Goal: Check status: Check status

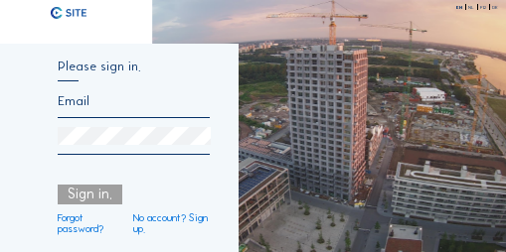
type input "[PERSON_NAME][EMAIL_ADDRESS][DOMAIN_NAME]"
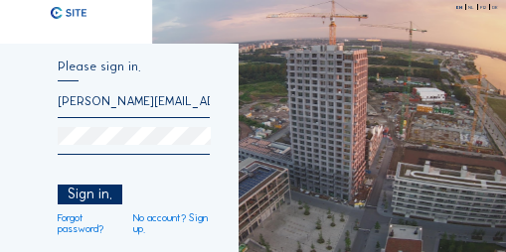
click at [89, 204] on div "Sign in." at bounding box center [90, 195] width 65 height 20
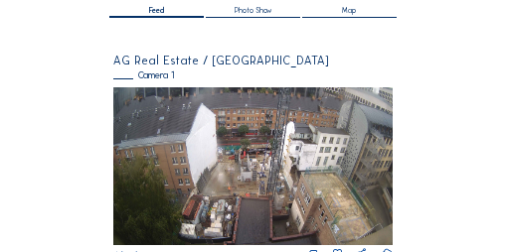
scroll to position [179, 0]
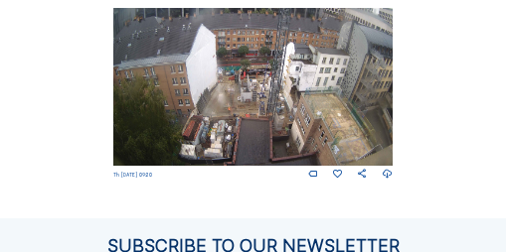
click at [195, 119] on img at bounding box center [252, 86] width 279 height 157
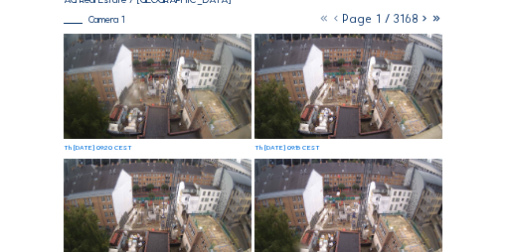
scroll to position [99, 0]
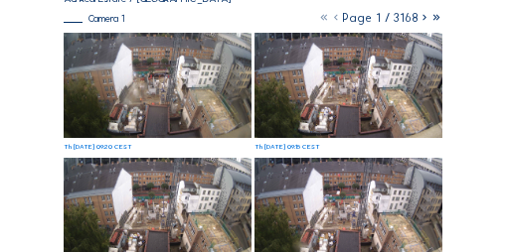
click at [379, 118] on img at bounding box center [348, 86] width 189 height 106
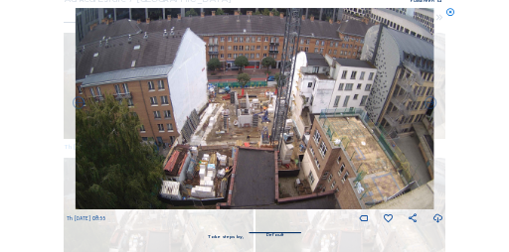
click at [451, 12] on icon at bounding box center [450, 13] width 10 height 11
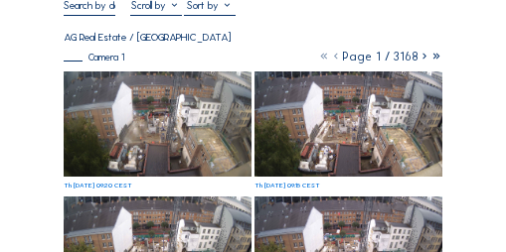
scroll to position [20, 0]
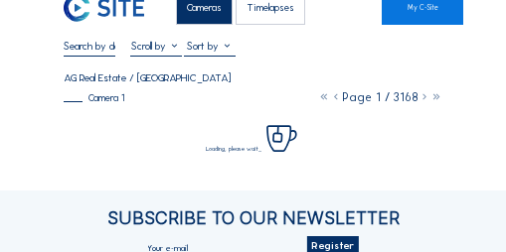
click at [100, 51] on input "text" at bounding box center [90, 46] width 52 height 13
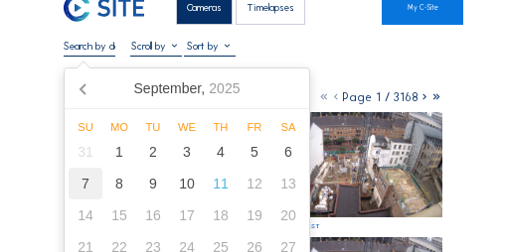
click at [85, 197] on div "7" at bounding box center [86, 184] width 34 height 32
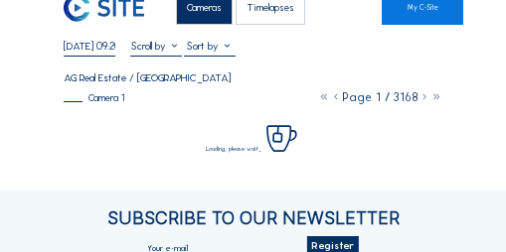
click at [39, 106] on div "Cameras Timelapses My C-Site [DATE] 09:20 Fullscreen AG Real Estate / [GEOGRAPH…" at bounding box center [253, 198] width 506 height 436
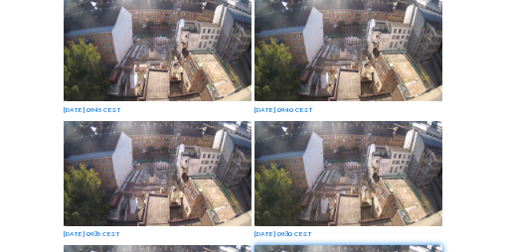
scroll to position [17, 0]
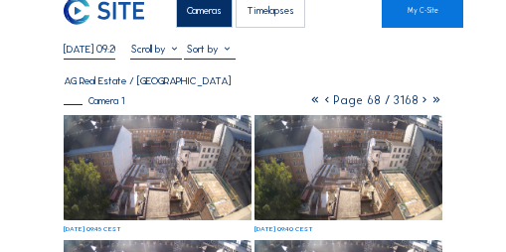
click at [330, 103] on icon at bounding box center [327, 100] width 12 height 14
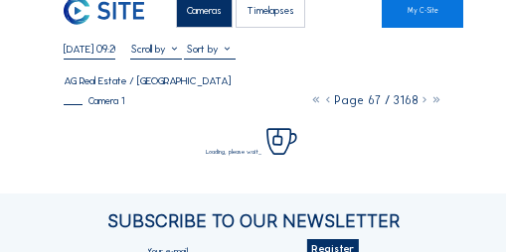
click at [330, 103] on icon at bounding box center [328, 100] width 12 height 14
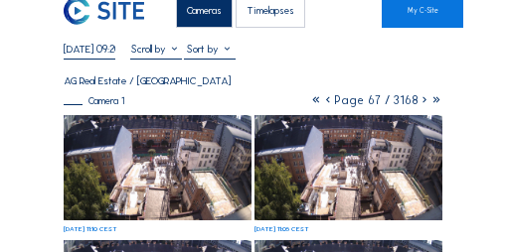
click at [330, 102] on icon at bounding box center [328, 100] width 12 height 14
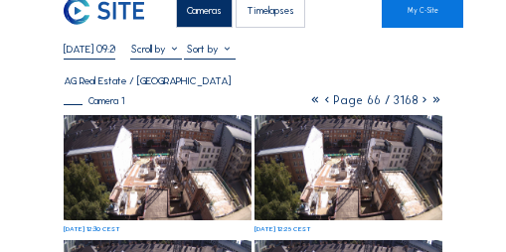
click at [330, 102] on icon at bounding box center [327, 100] width 12 height 14
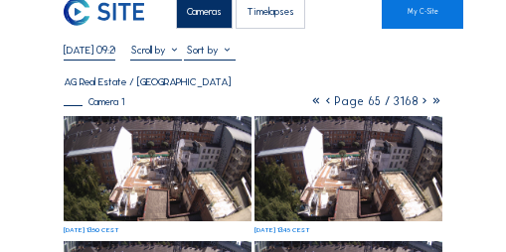
scroll to position [0, 0]
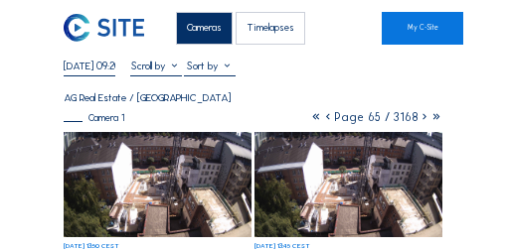
click at [66, 69] on input "[DATE] 09:20" at bounding box center [90, 66] width 52 height 13
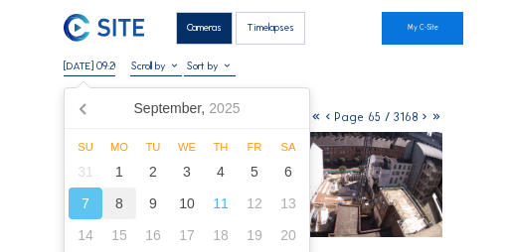
click at [118, 200] on div "8" at bounding box center [119, 204] width 34 height 32
type input "[DATE] 09:20"
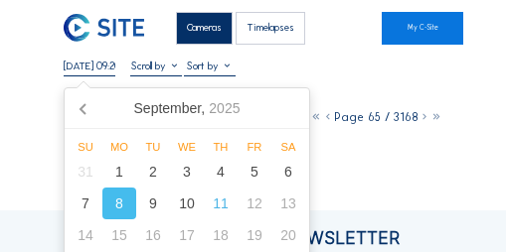
click at [112, 205] on div "8" at bounding box center [119, 204] width 34 height 32
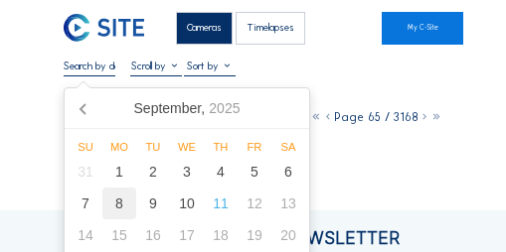
click at [113, 204] on div "8" at bounding box center [119, 204] width 34 height 32
type input "[DATE] 09:20"
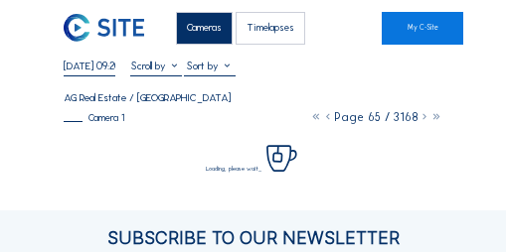
click at [18, 168] on div "Cameras Timelapses My C-Site [DATE] 09:20 Fullscreen AG Real Estate / [GEOGRAPH…" at bounding box center [253, 218] width 506 height 436
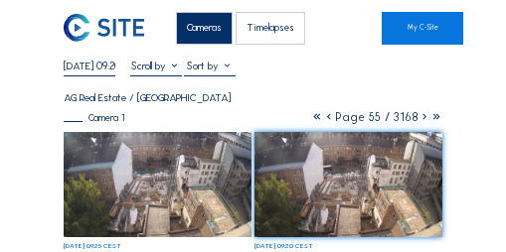
click at [333, 119] on icon at bounding box center [329, 117] width 12 height 14
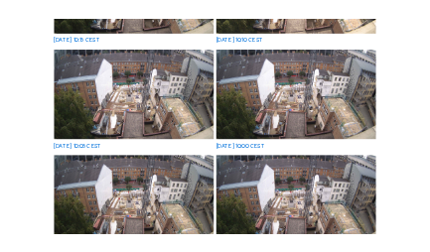
scroll to position [595, 0]
